Goal: Check status: Check status

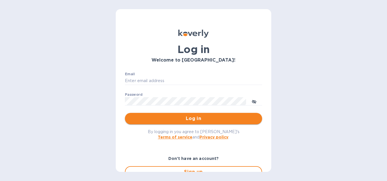
type input "hangtimewine@aol.com"
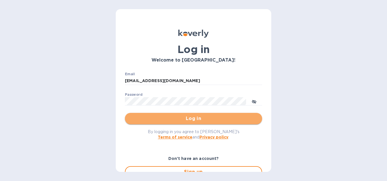
click at [203, 118] on span "Log in" at bounding box center [193, 118] width 128 height 7
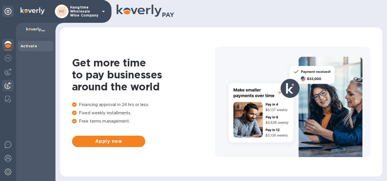
click at [7, 85] on img at bounding box center [8, 85] width 7 height 7
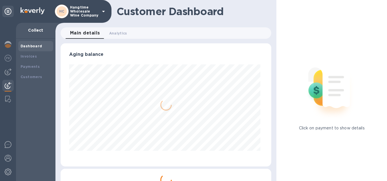
scroll to position [123, 208]
click at [35, 68] on b "Payments" at bounding box center [30, 67] width 19 height 4
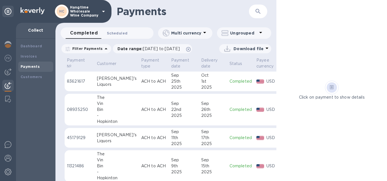
click at [125, 33] on button "Scheduled 0" at bounding box center [117, 32] width 30 height 11
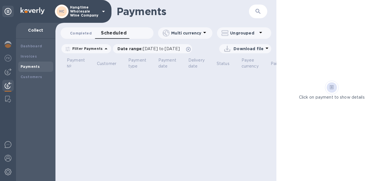
click at [80, 31] on span "Completed 0" at bounding box center [81, 33] width 22 height 6
